Goal: Check status: Check status

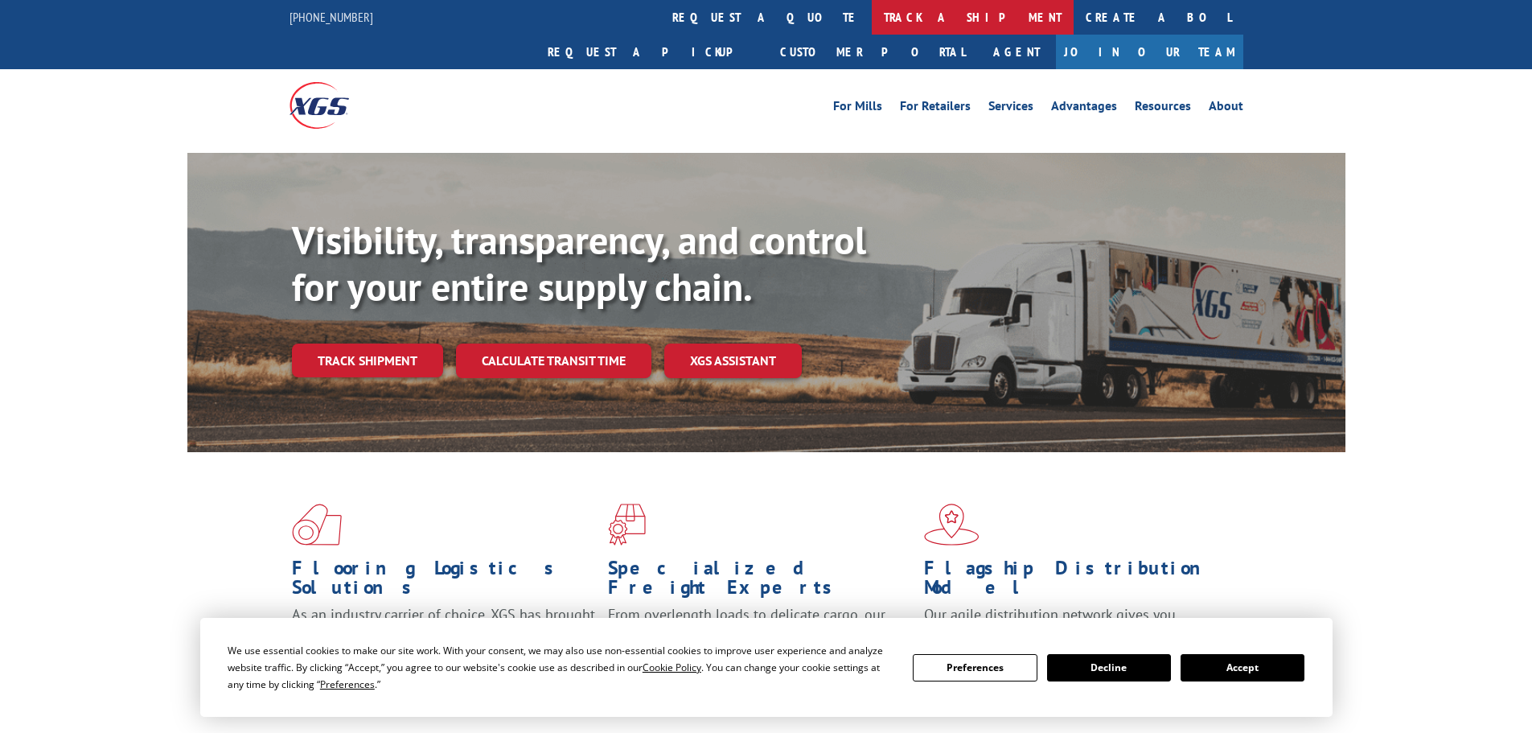
click at [872, 21] on link "track a shipment" at bounding box center [973, 17] width 202 height 35
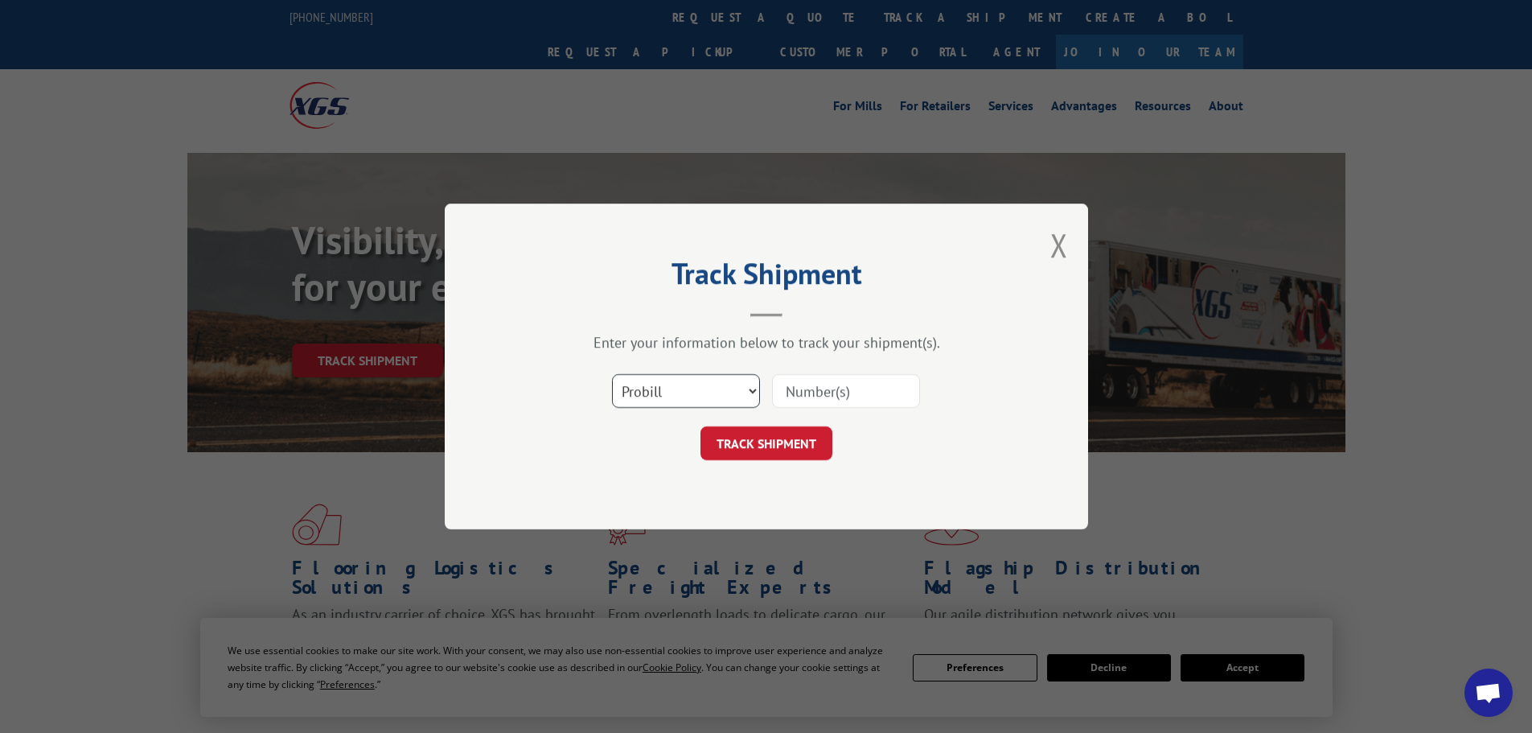
click at [632, 399] on select "Select category... Probill BOL PO" at bounding box center [686, 391] width 148 height 34
select select "bol"
click at [612, 374] on select "Select category... Probill BOL PO" at bounding box center [686, 391] width 148 height 34
click at [783, 395] on input at bounding box center [846, 391] width 148 height 34
paste input "5530752"
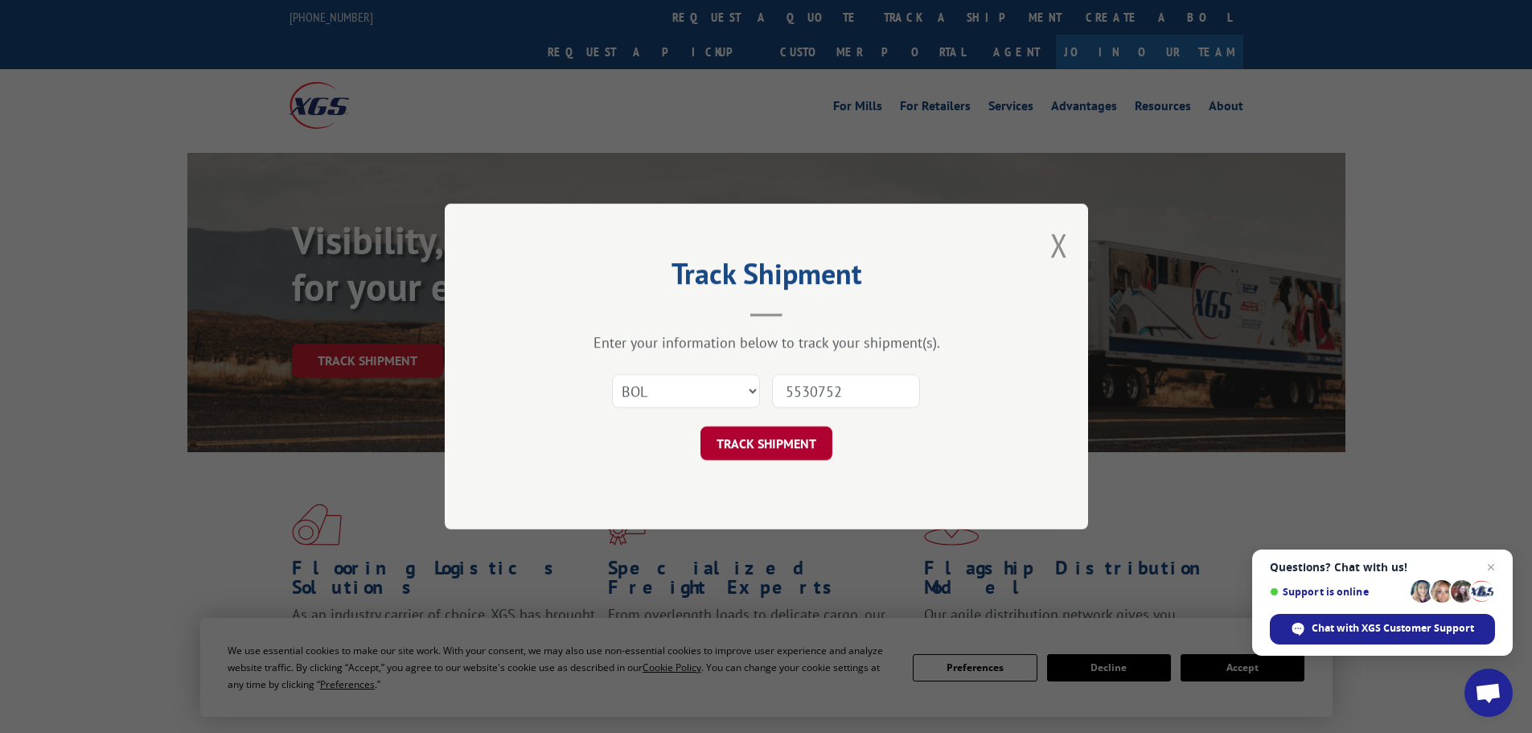
type input "5530752"
click at [762, 444] on button "TRACK SHIPMENT" at bounding box center [766, 443] width 132 height 34
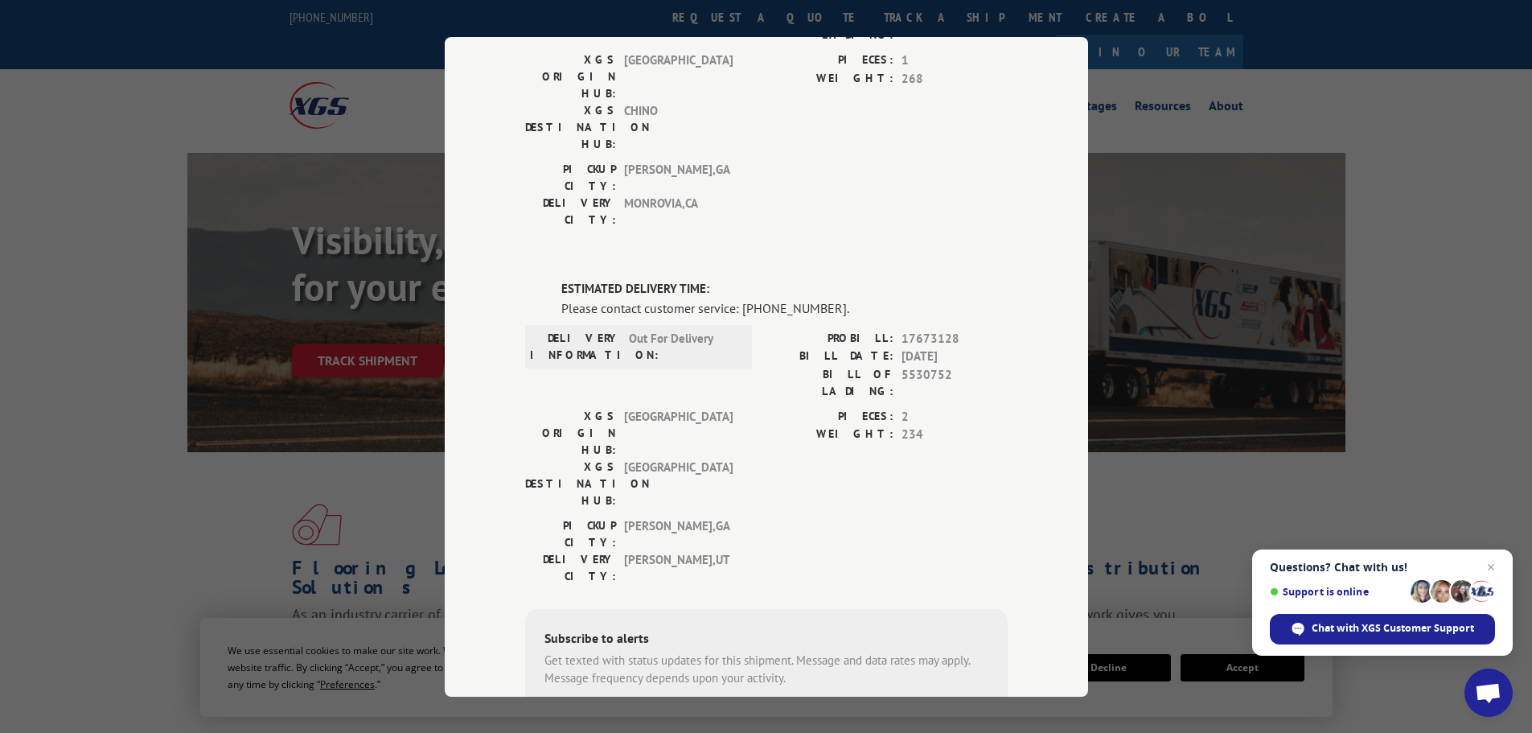
scroll to position [161, 0]
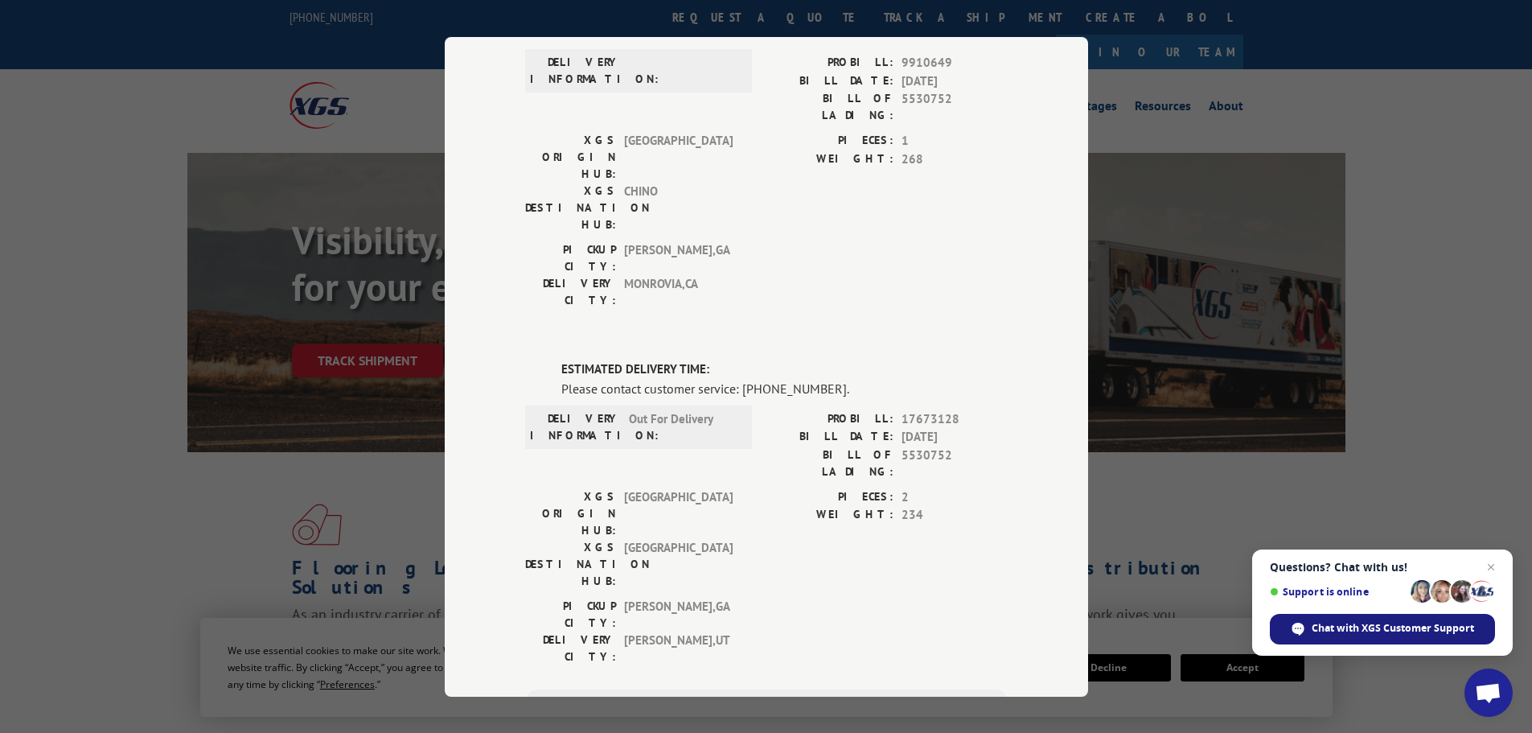
click at [1409, 631] on span "Chat with XGS Customer Support" at bounding box center [1393, 628] width 162 height 14
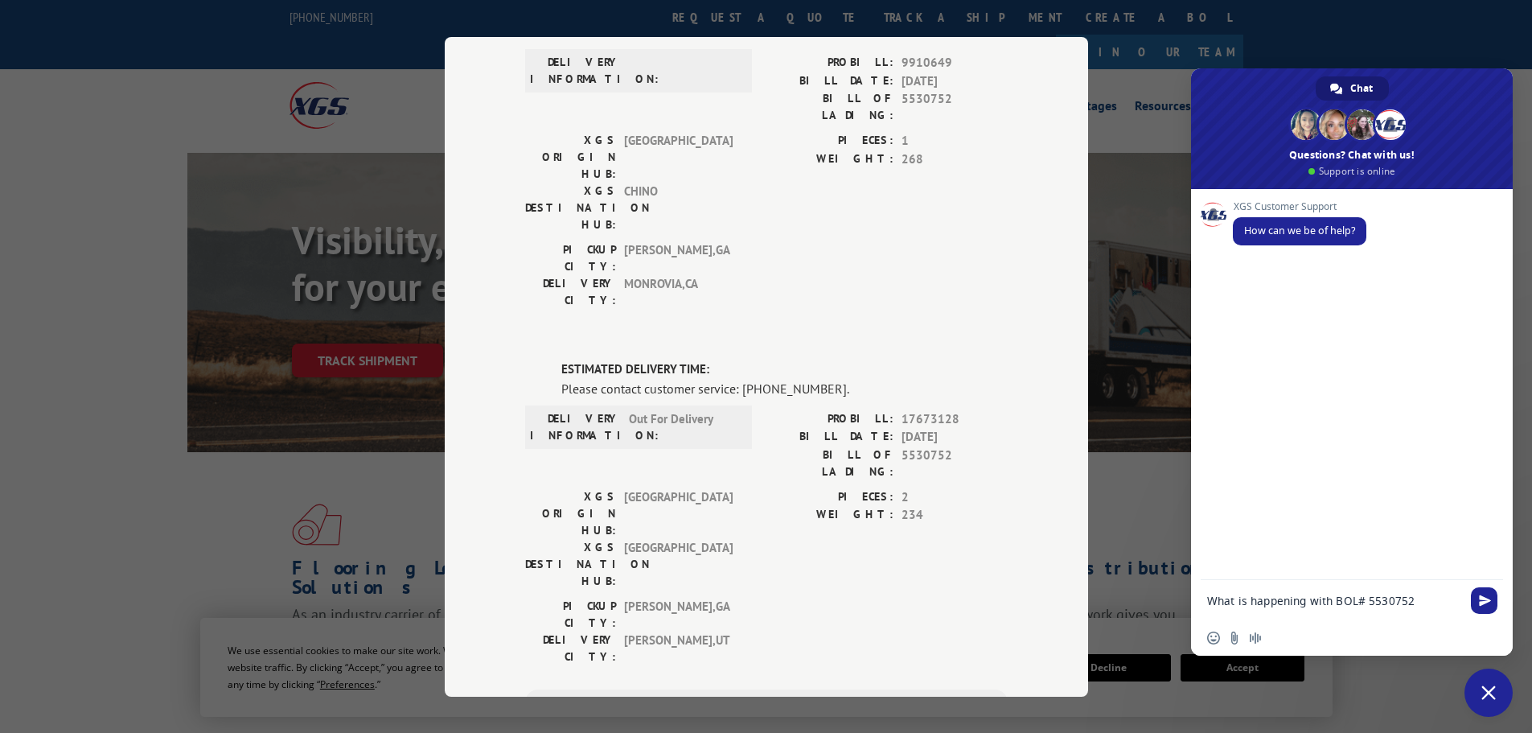
type textarea "What is happening with BOL# 5530752?"
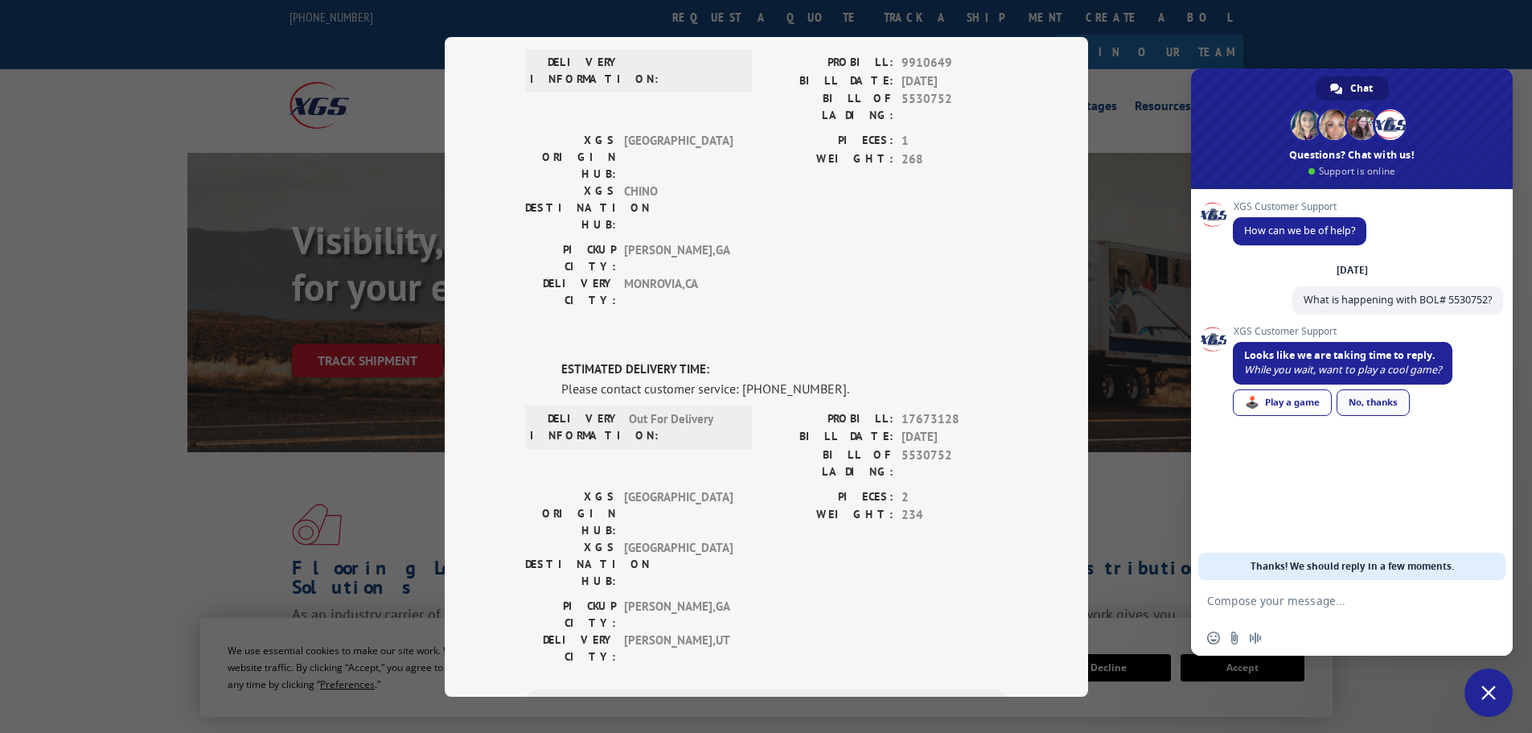
click at [1352, 409] on div "No, thanks" at bounding box center [1373, 402] width 73 height 27
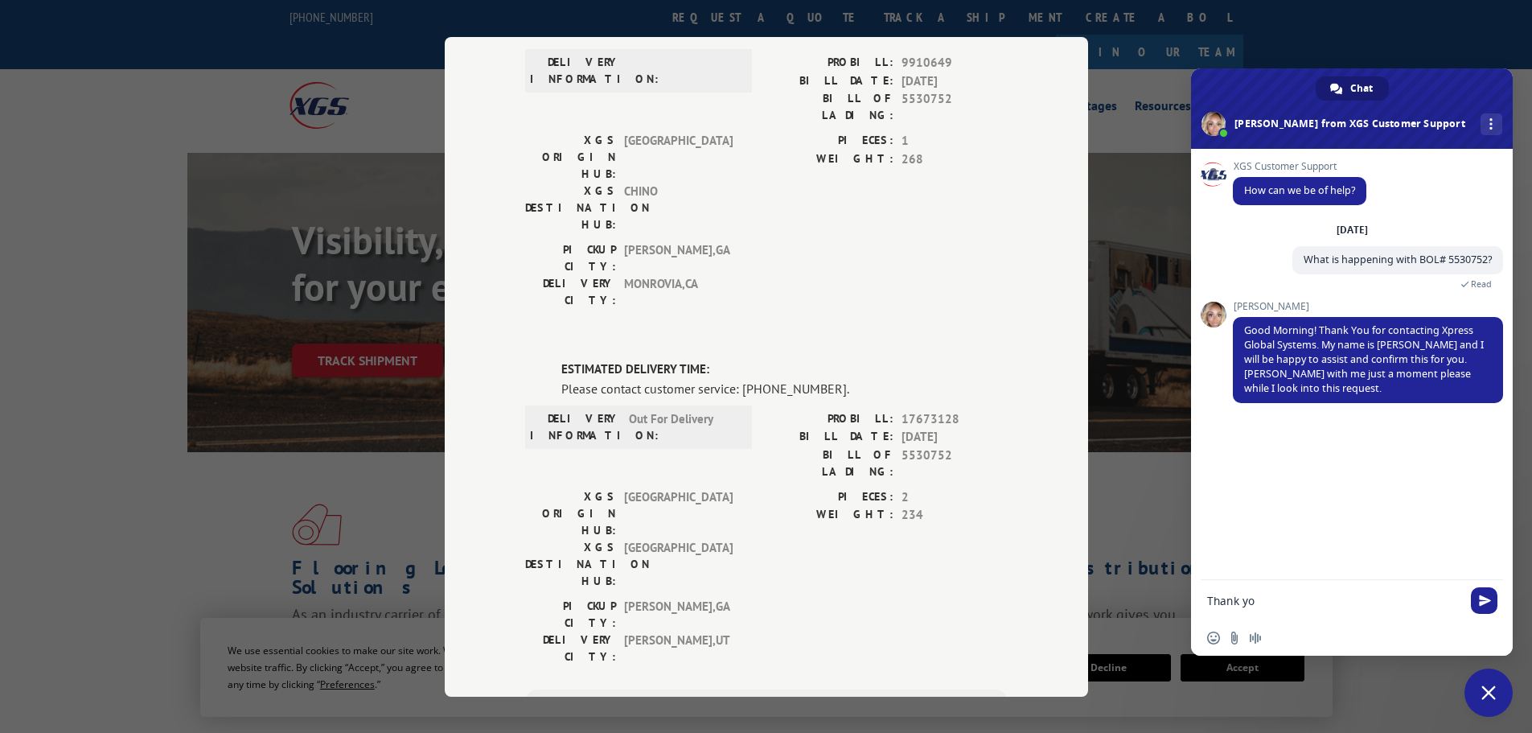
type textarea "Thank you"
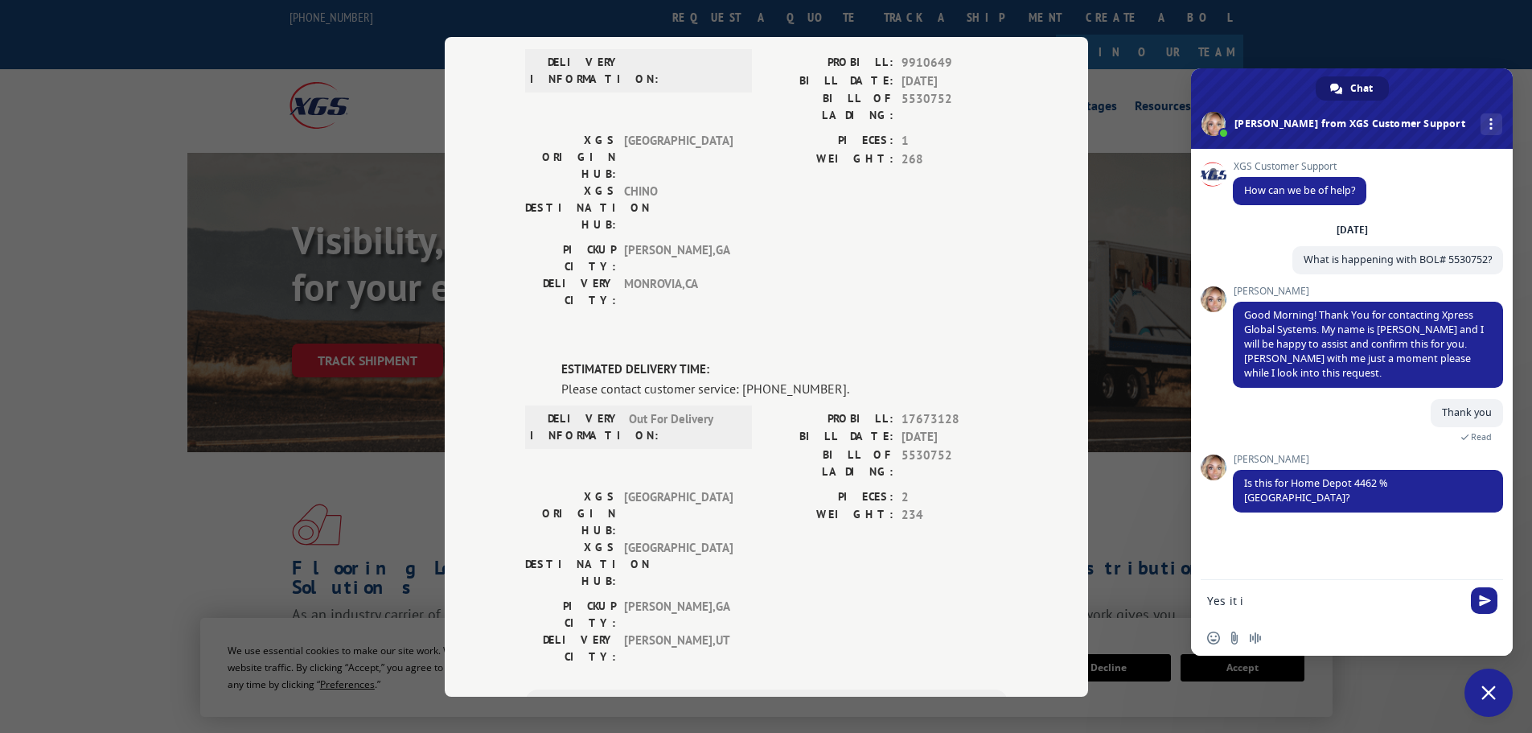
type textarea "Yes it is"
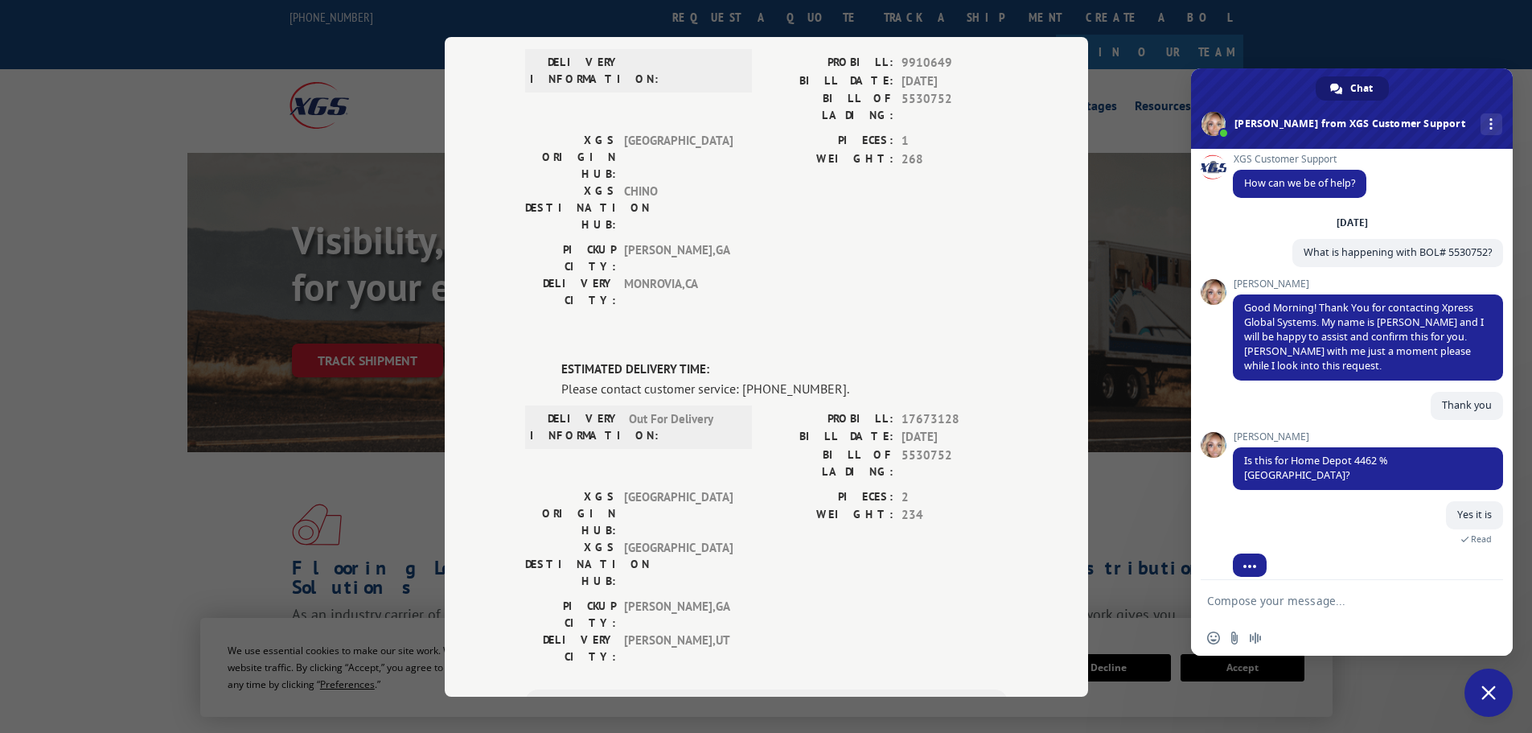
scroll to position [60, 0]
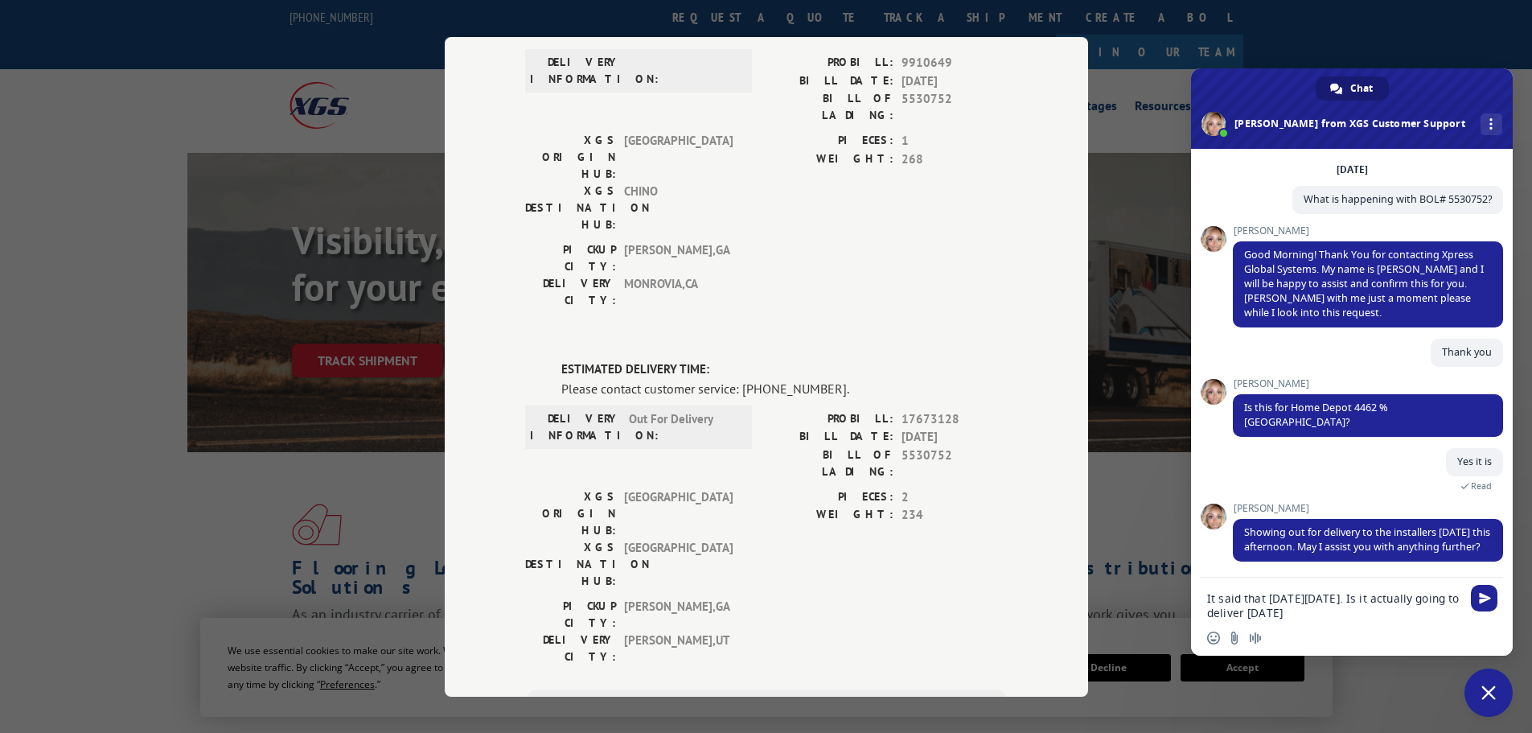
type textarea "It said that [DATE][DATE]. Is it actually going to deliver [DATE]?"
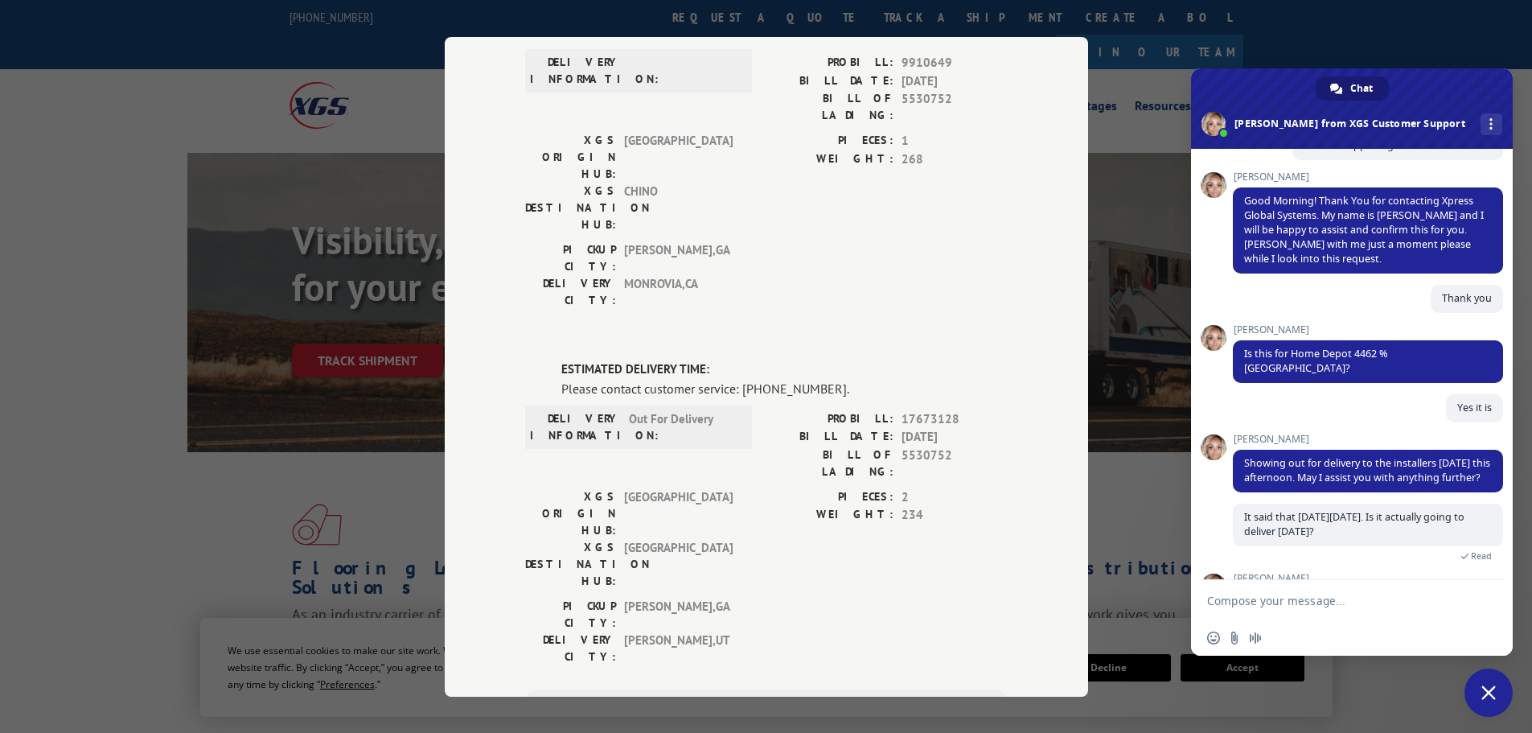
scroll to position [184, 0]
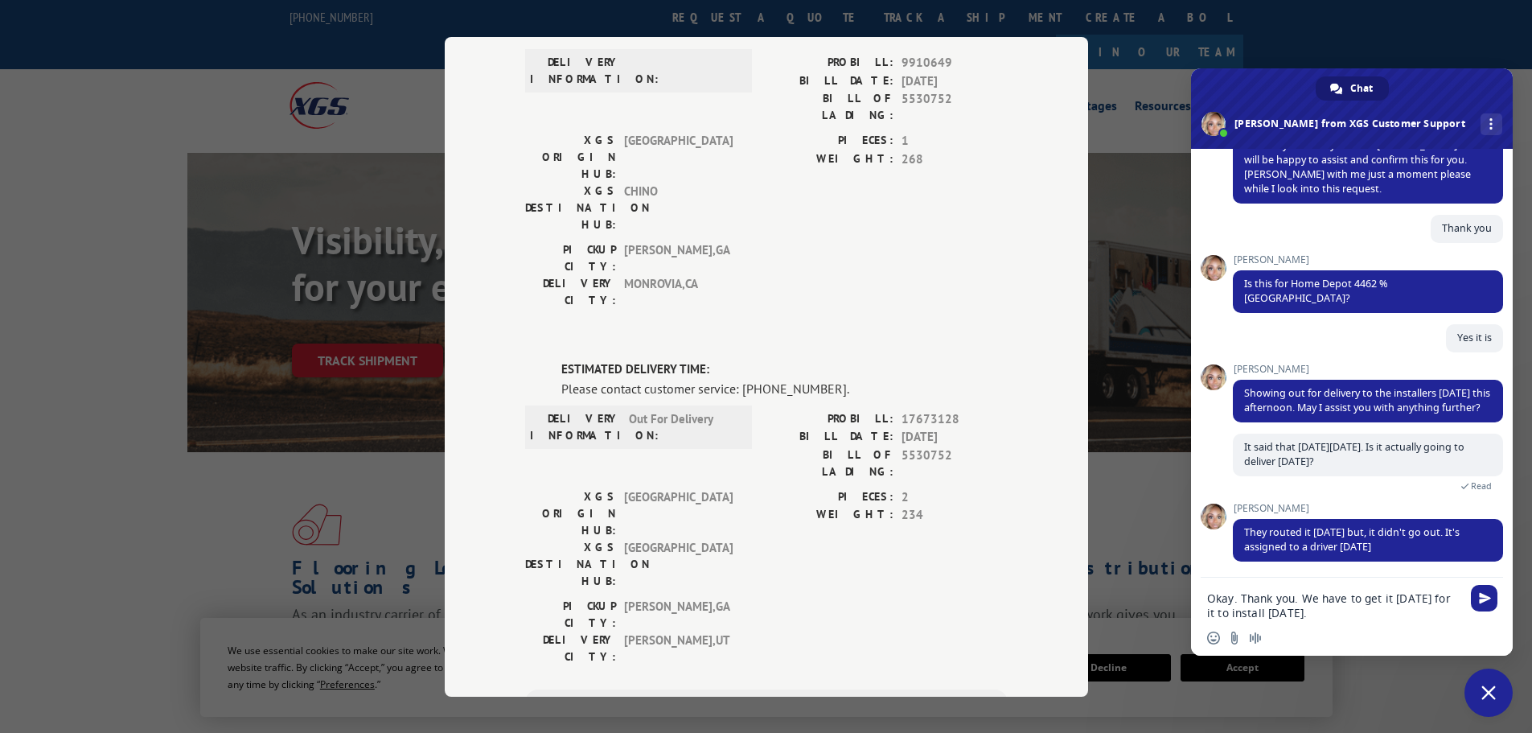
type textarea "Okay. Thank you. We have to get it [DATE] for it to install [DATE]."
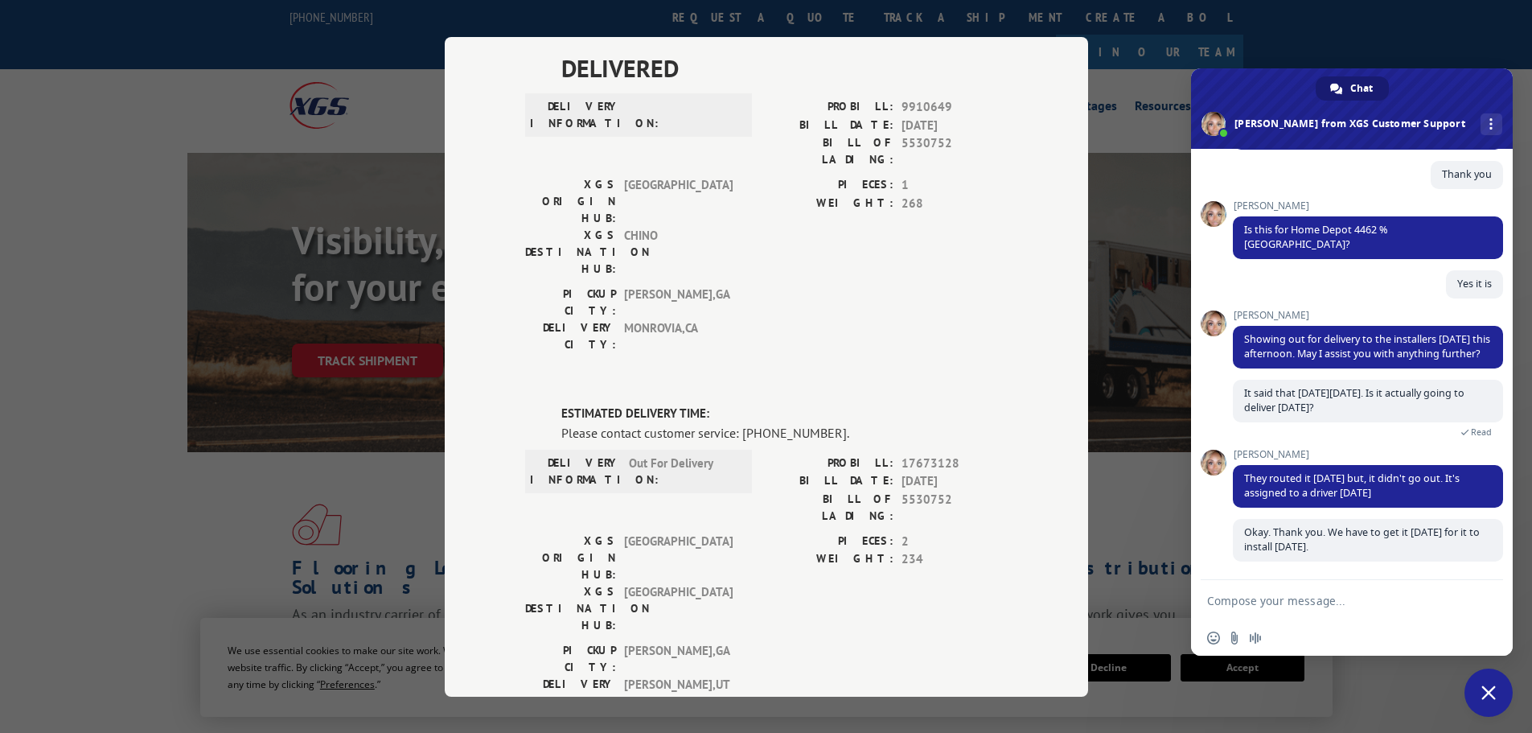
scroll to position [0, 0]
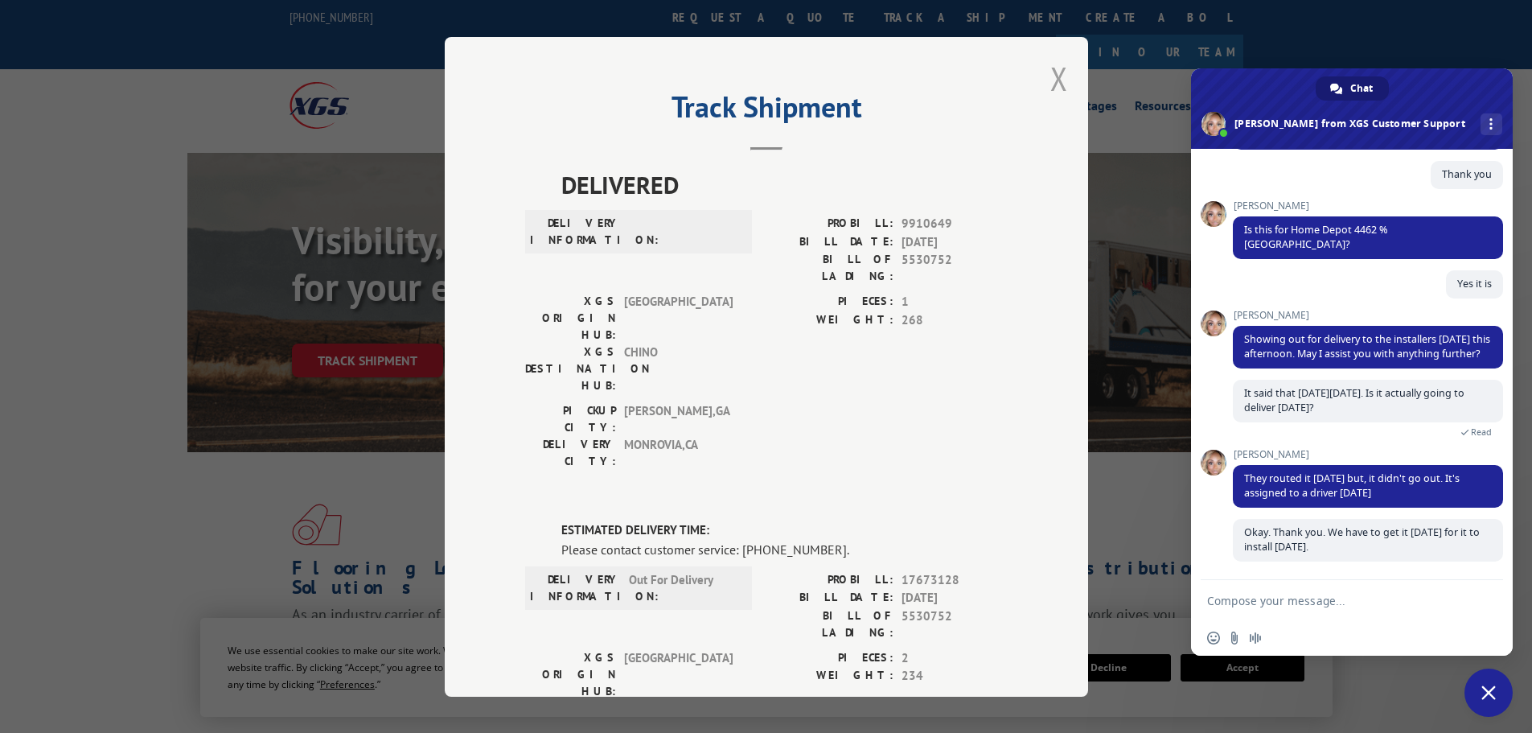
click at [1050, 87] on button "Close modal" at bounding box center [1059, 78] width 18 height 43
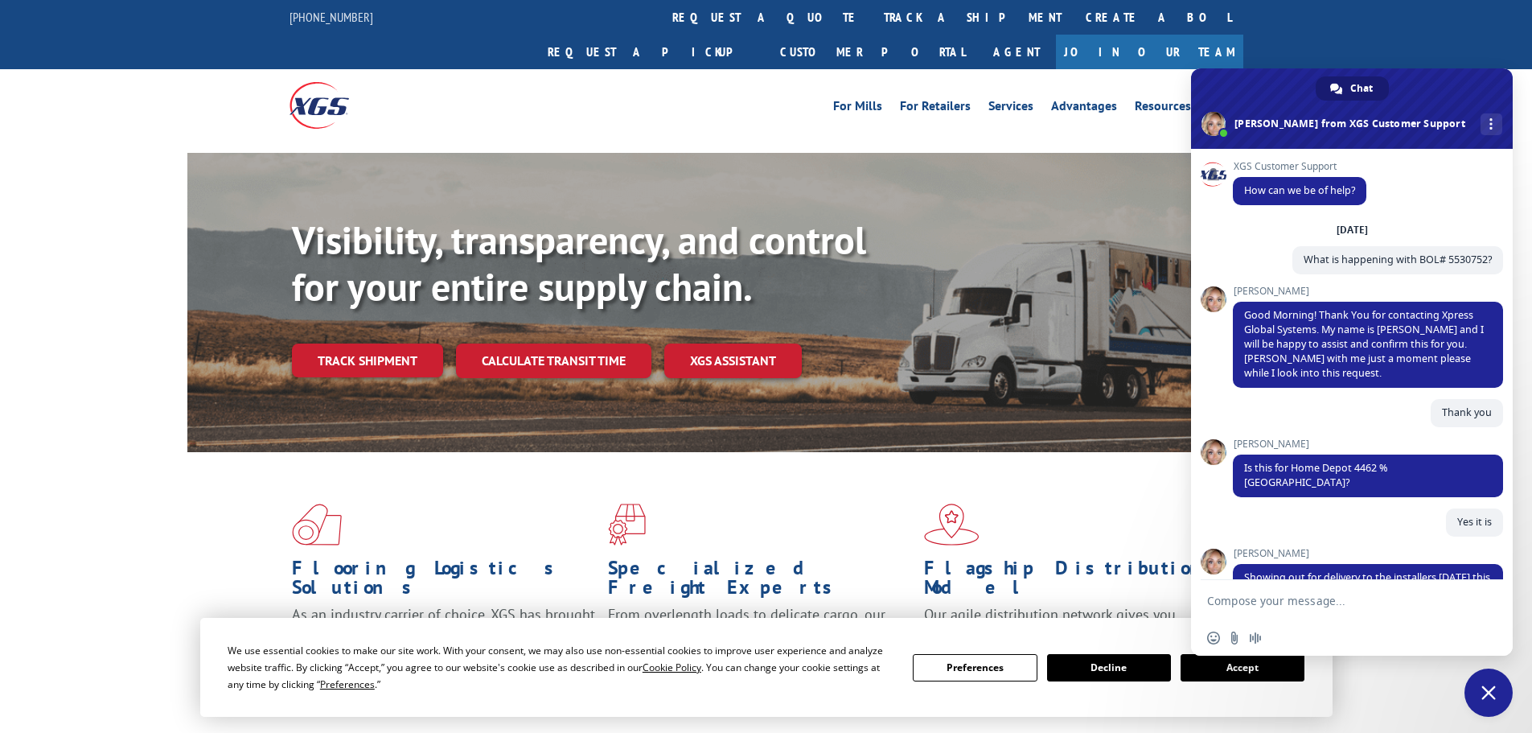
click at [1496, 699] on span "Close chat" at bounding box center [1488, 692] width 48 height 48
